Goal: Find specific page/section: Find specific page/section

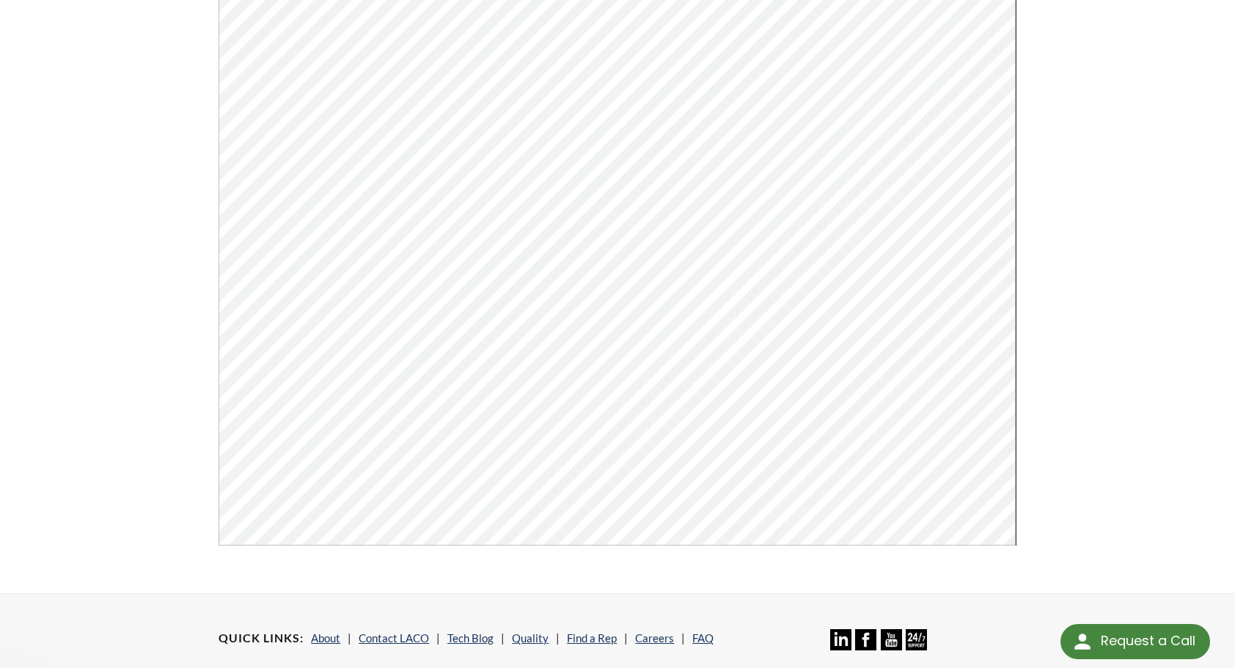
scroll to position [293, 0]
click at [1163, 328] on div "TITAN VERSA Helium Leak Detector User Manual Click Here To Download" at bounding box center [617, 186] width 1235 height 816
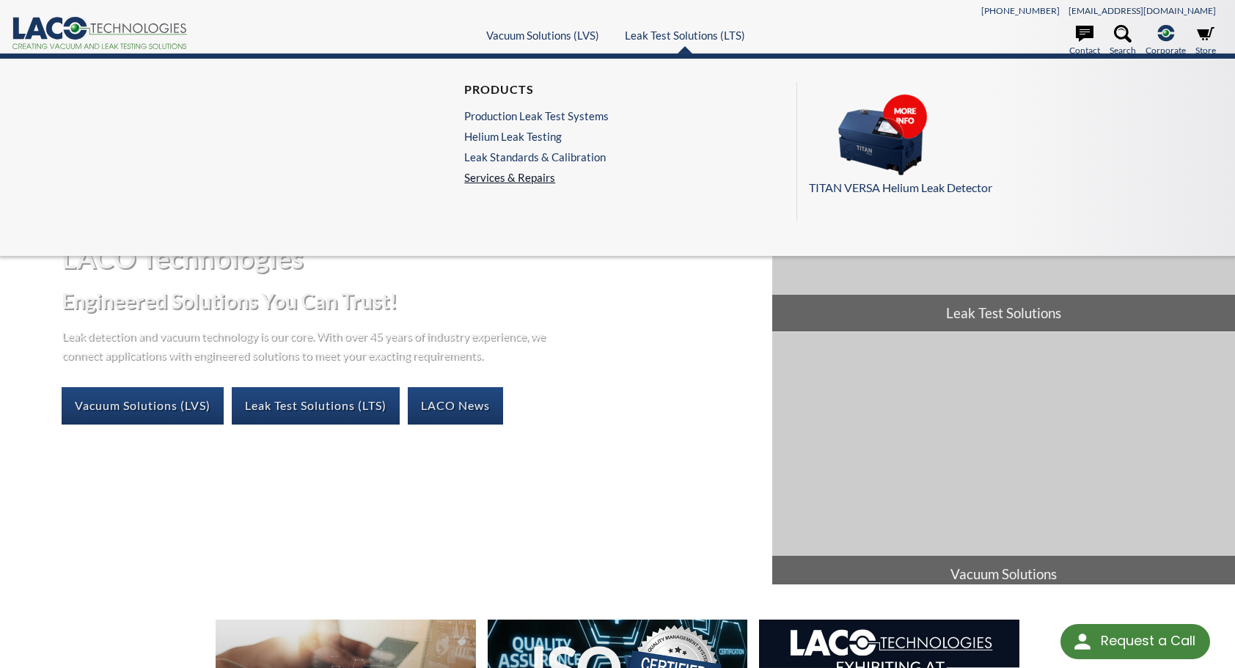
click at [499, 181] on link "Services & Repairs" at bounding box center [540, 177] width 152 height 13
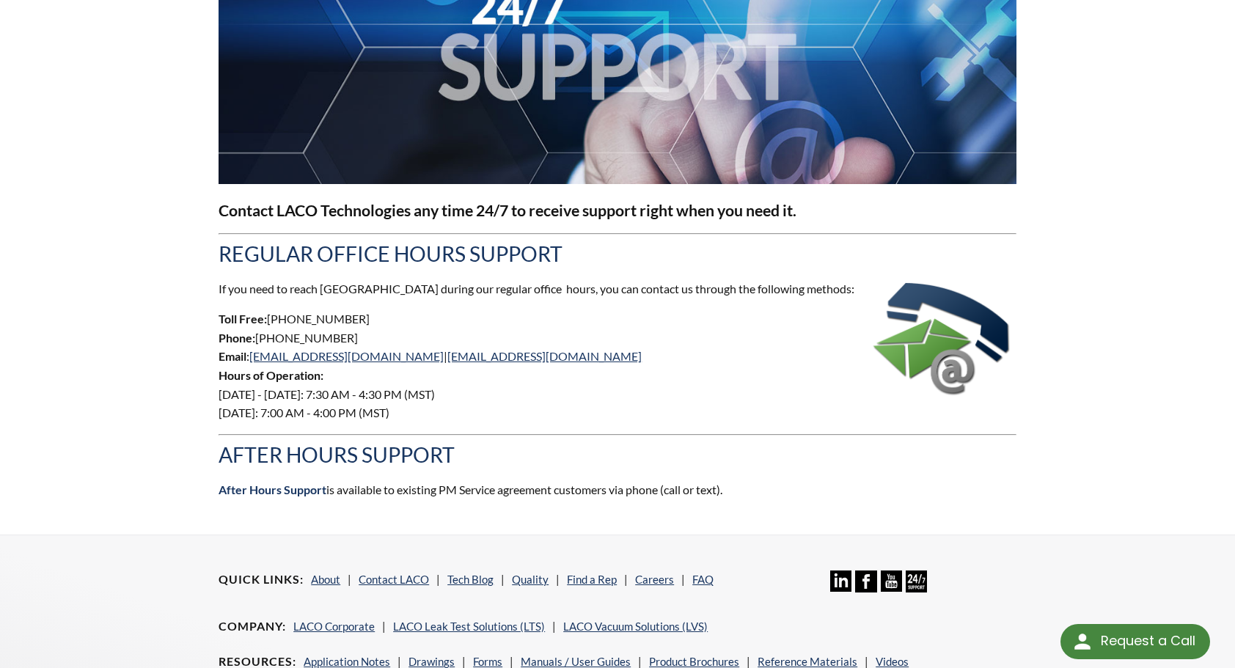
scroll to position [293, 0]
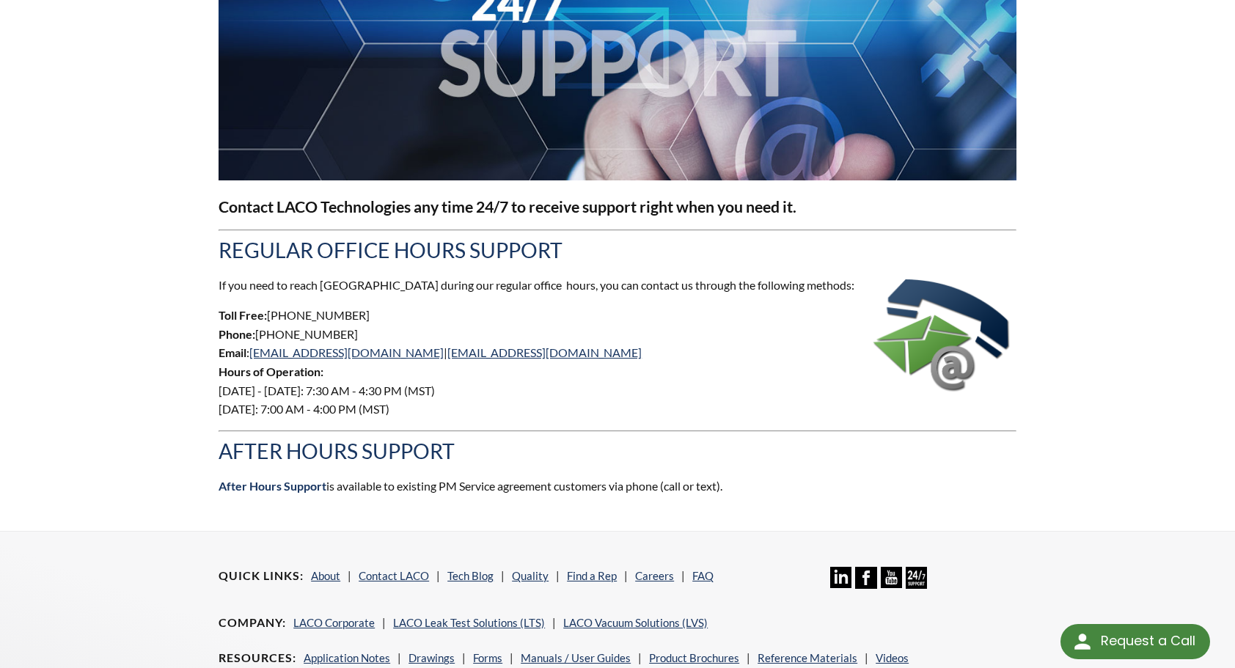
click at [620, 489] on p "After Hours Support is available to existing PM Service agreement customers via…" at bounding box center [618, 486] width 798 height 19
click at [273, 481] on strong "After Hours Support" at bounding box center [273, 486] width 108 height 14
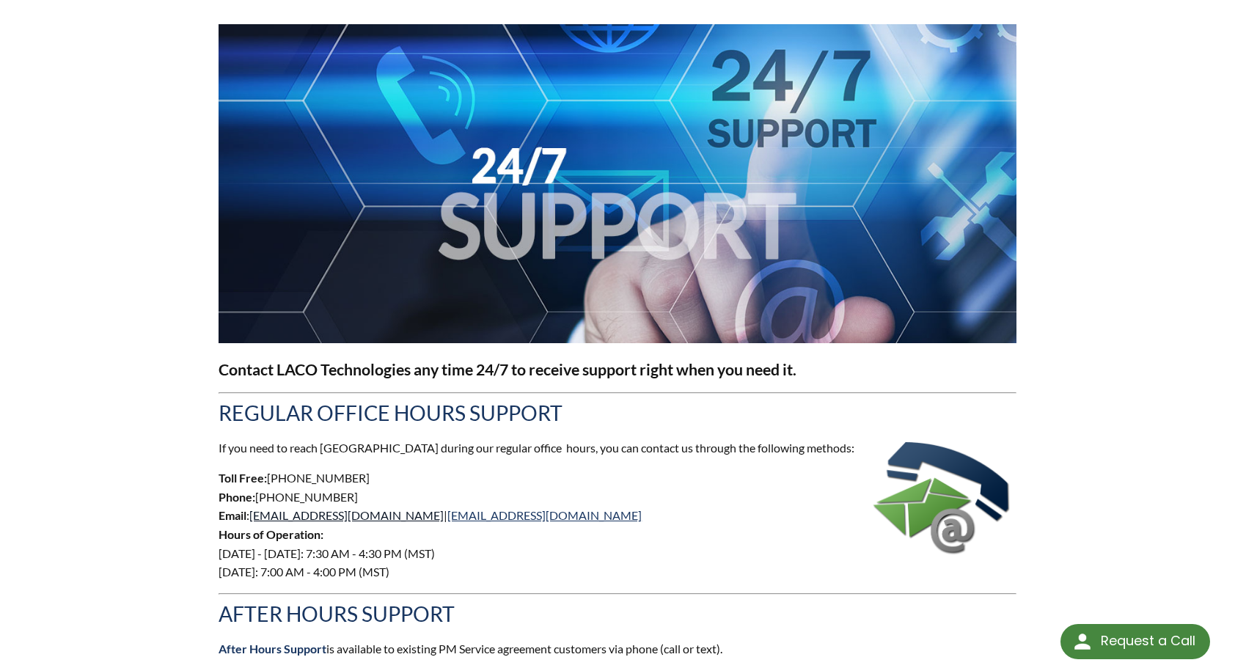
scroll to position [147, 0]
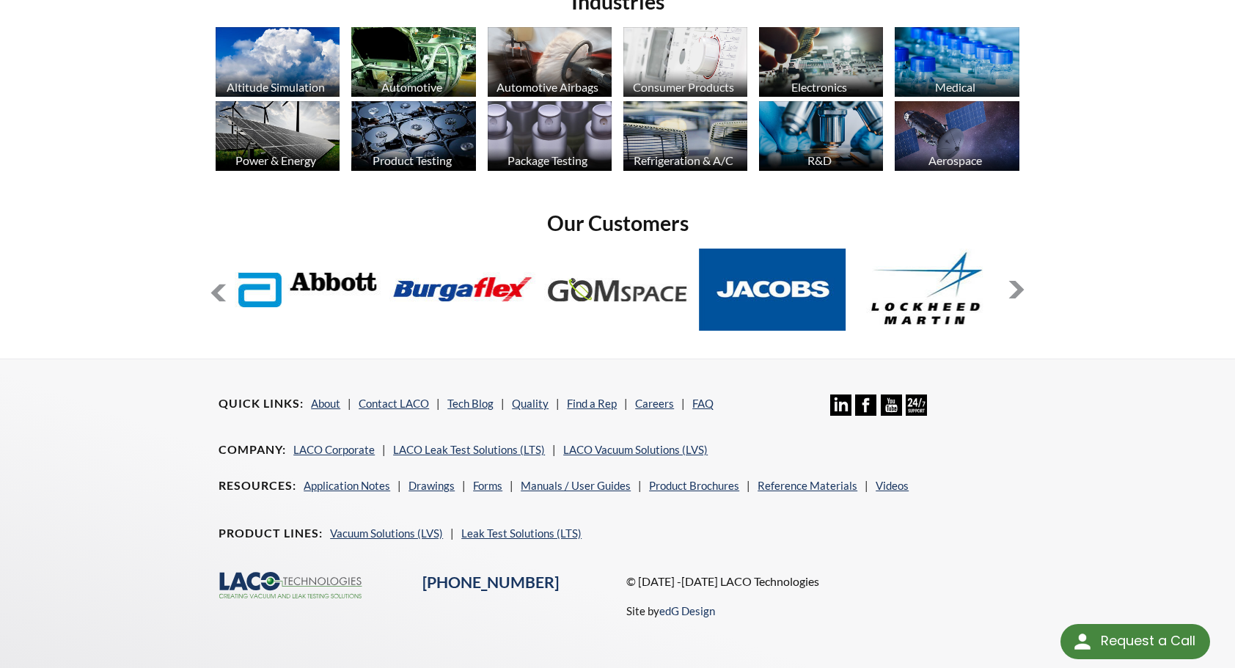
scroll to position [1137, 0]
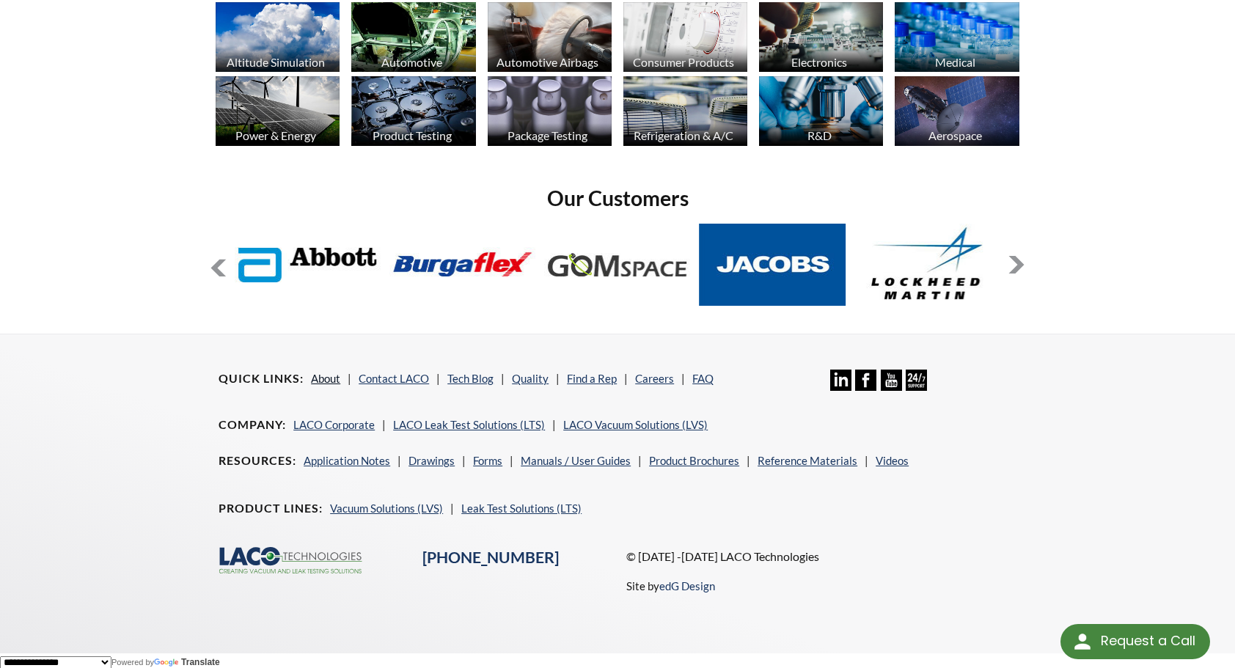
click at [329, 373] on link "About" at bounding box center [325, 378] width 29 height 13
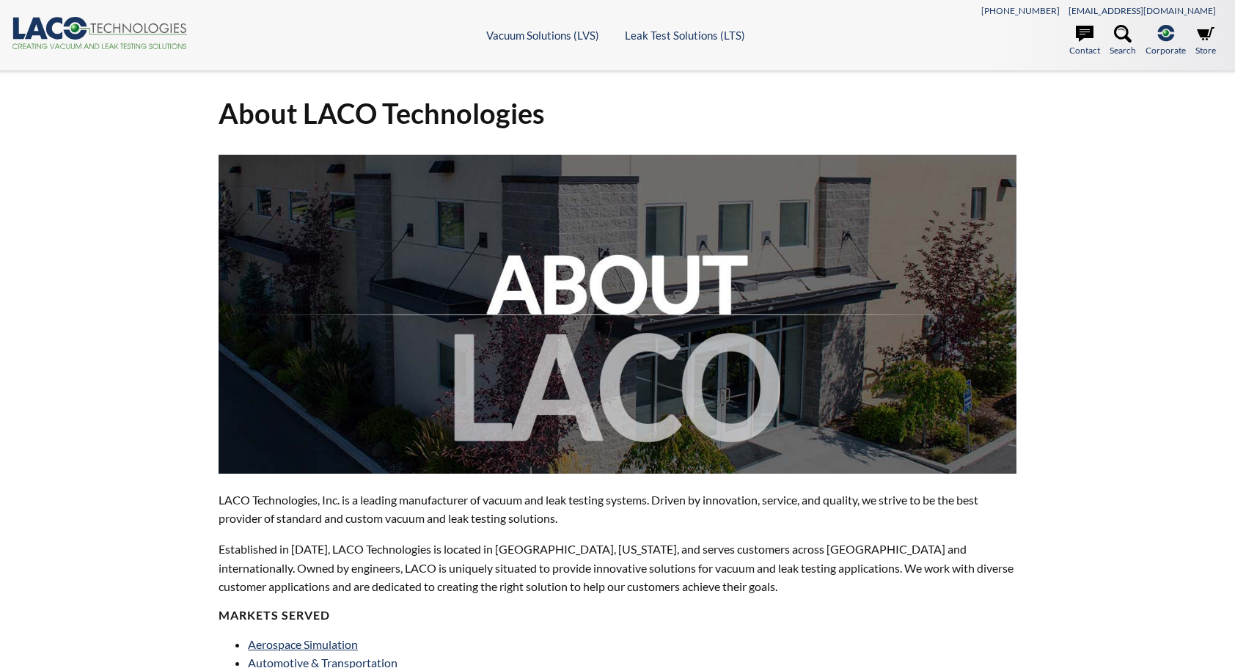
select select "Language Translate Widget"
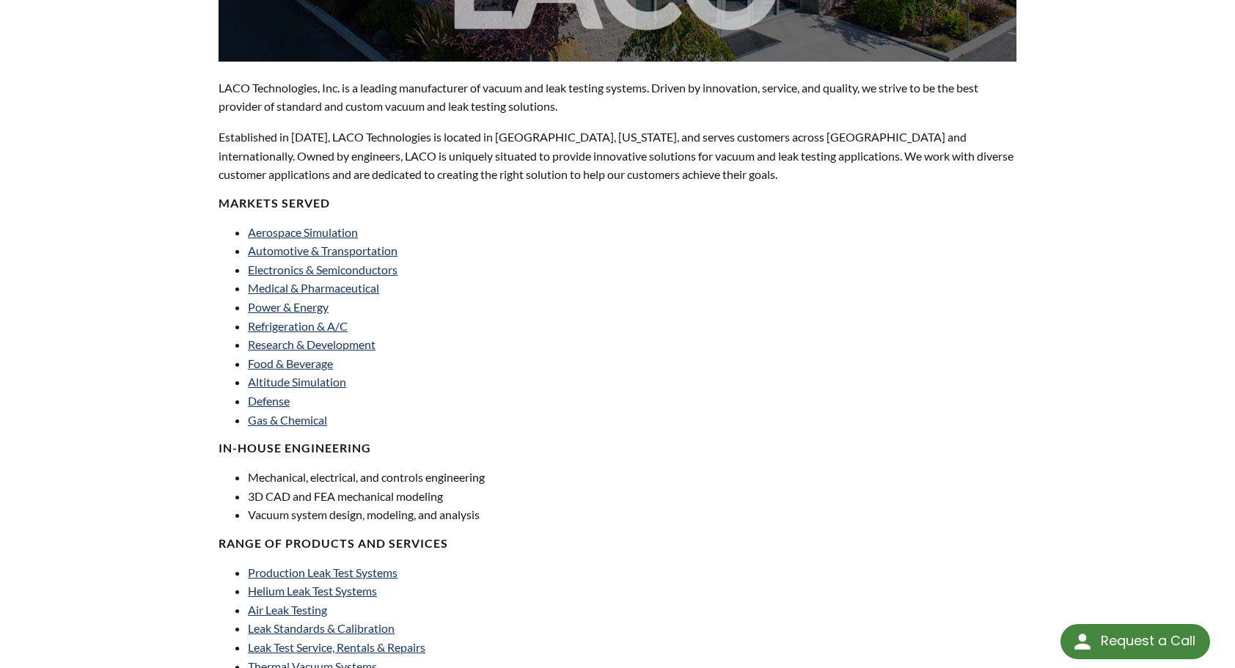
scroll to position [440, 0]
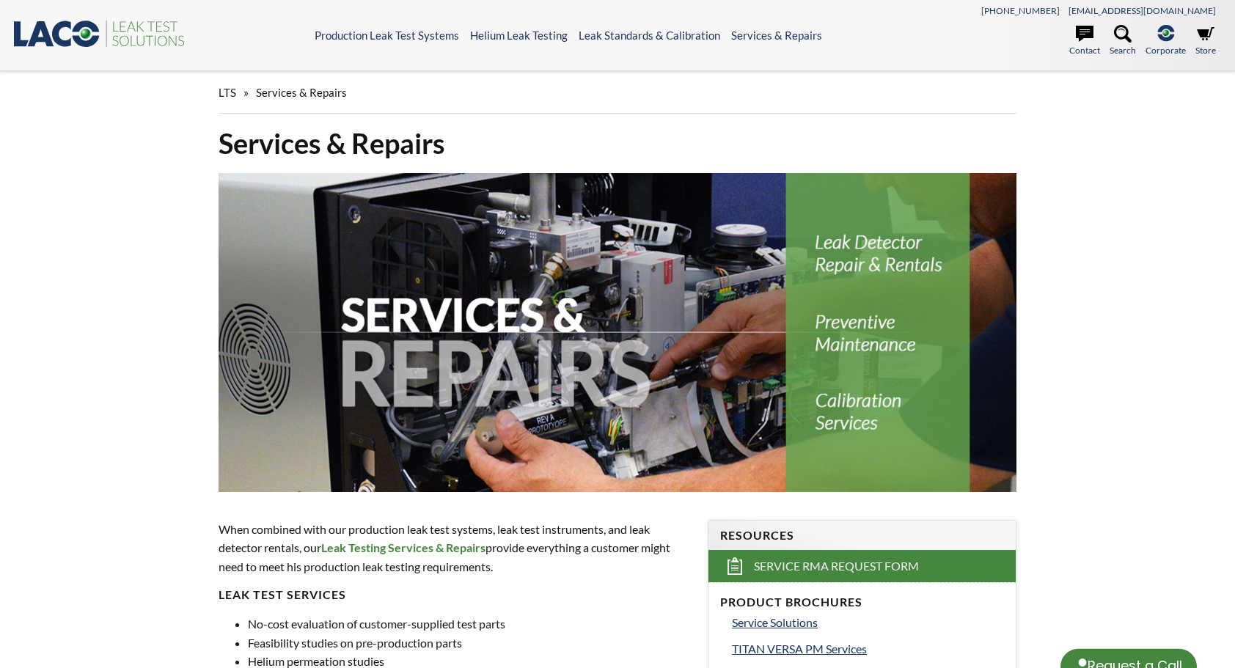
select select "Language Translate Widget"
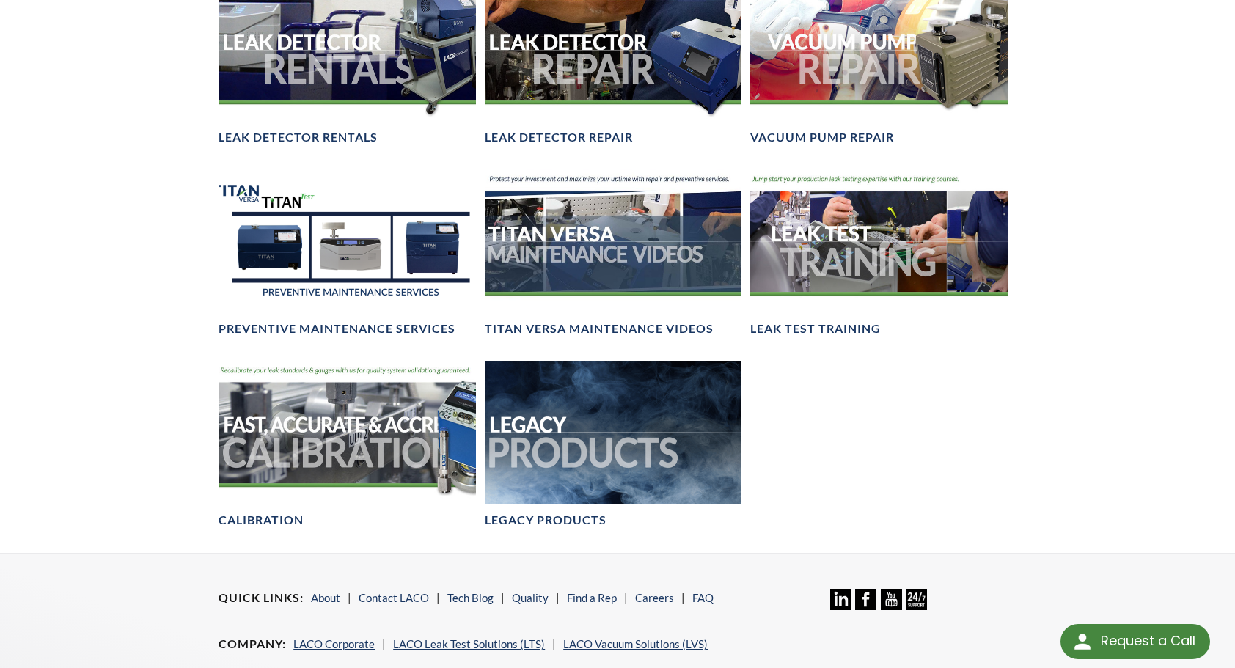
scroll to position [1174, 0]
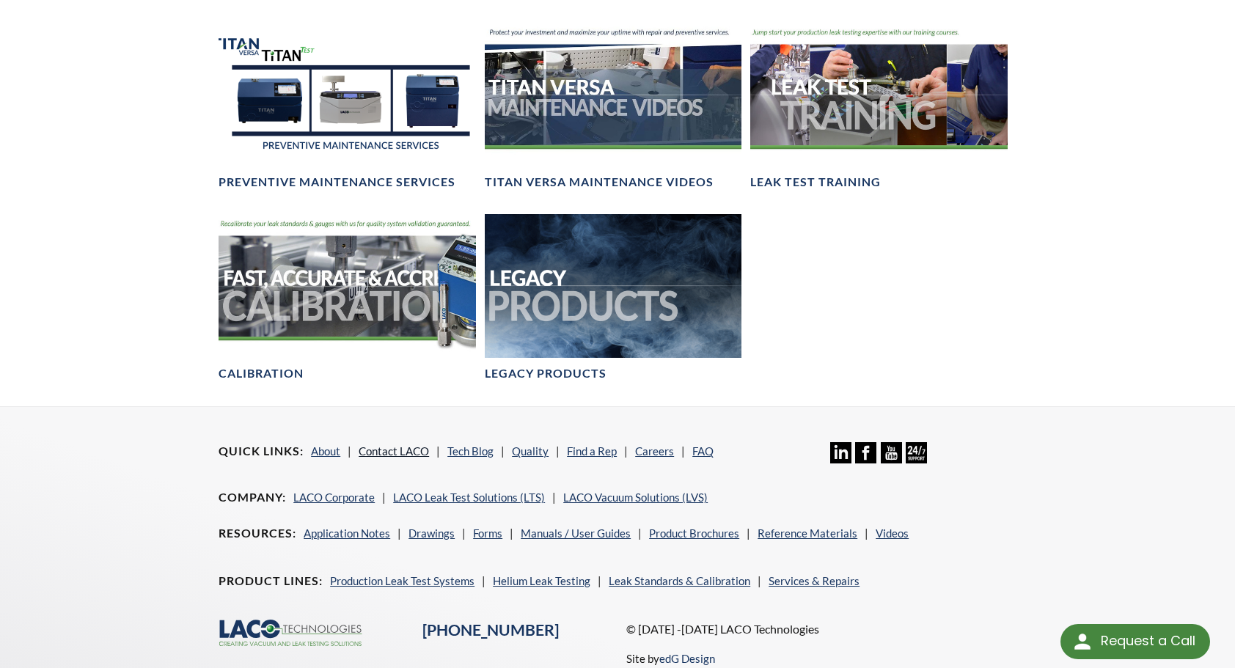
click at [383, 455] on link "Contact LACO" at bounding box center [394, 451] width 70 height 13
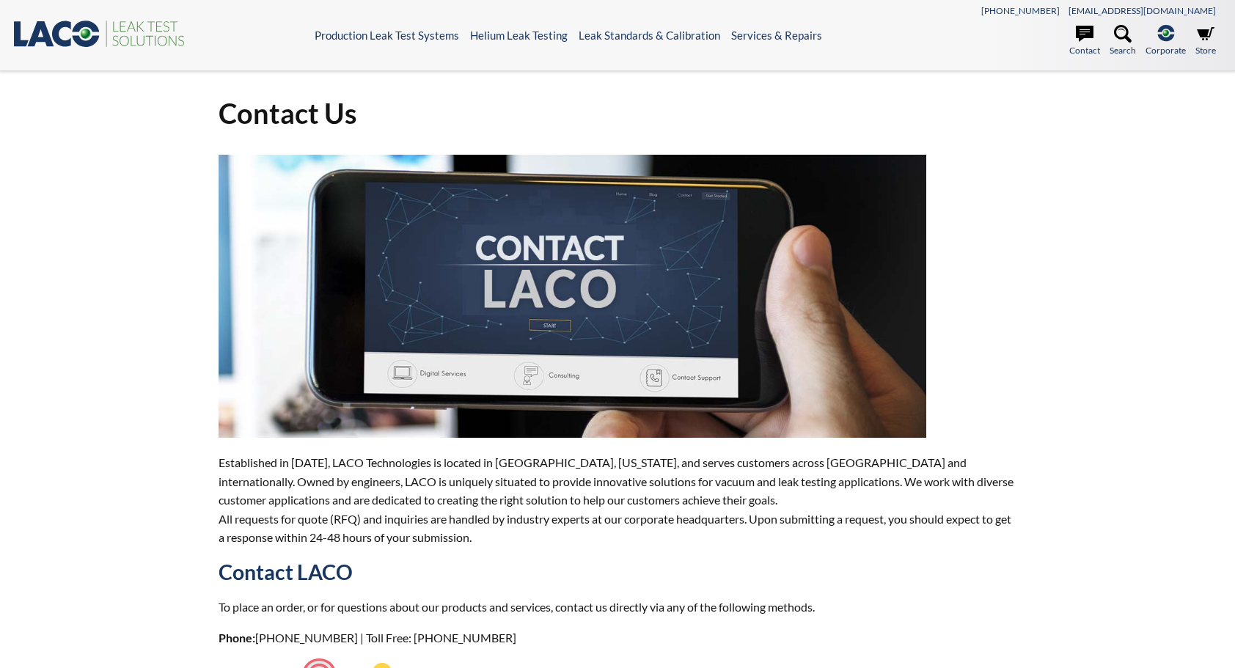
select select "Language Translate Widget"
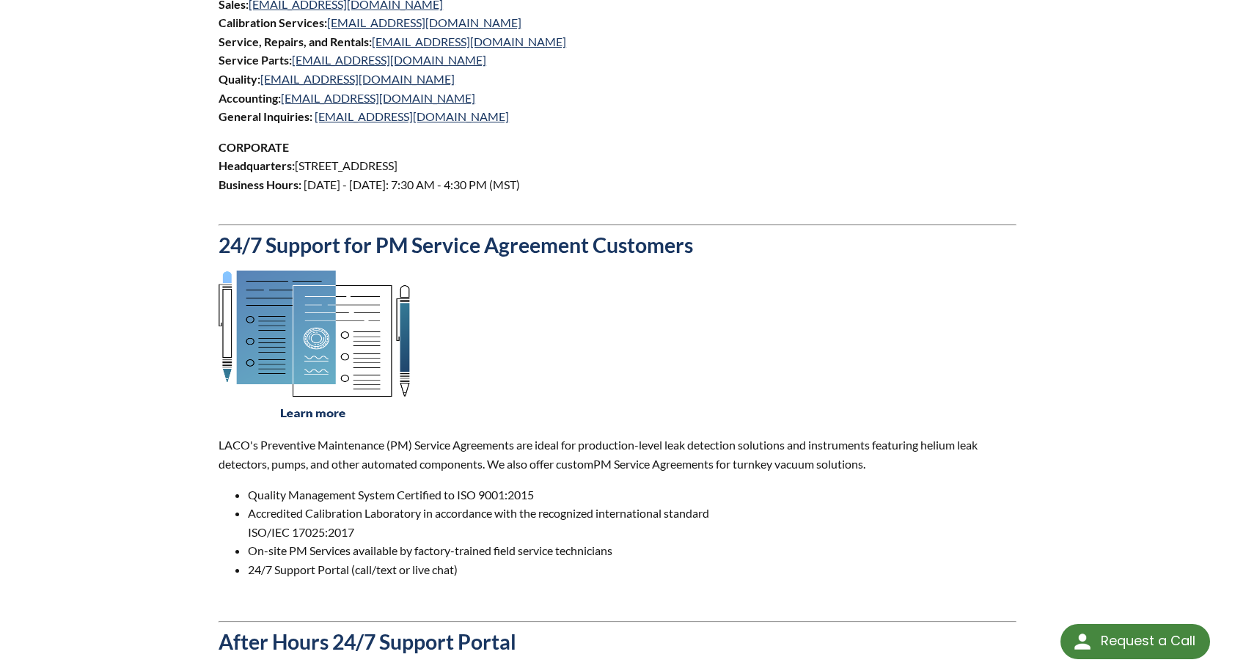
scroll to position [1027, 0]
